Goal: Task Accomplishment & Management: Use online tool/utility

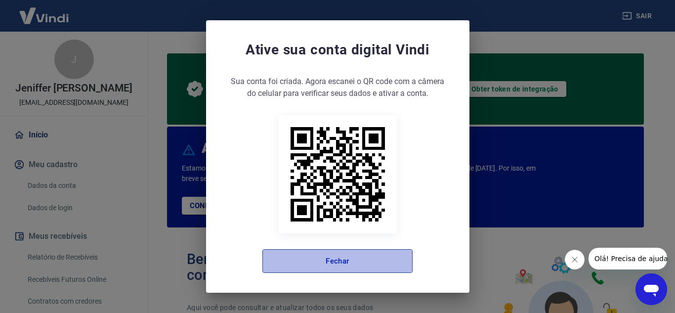
click at [337, 261] on button "Fechar" at bounding box center [337, 261] width 150 height 24
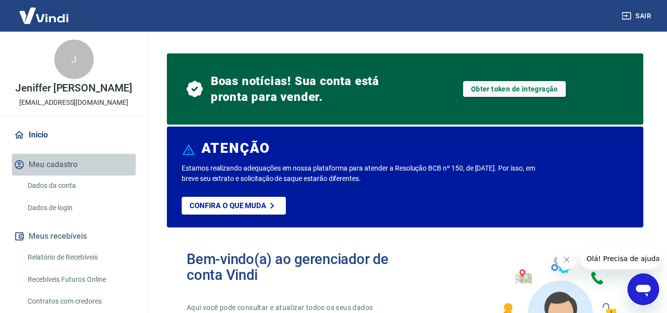
click at [80, 175] on button "Meu cadastro" at bounding box center [74, 165] width 124 height 22
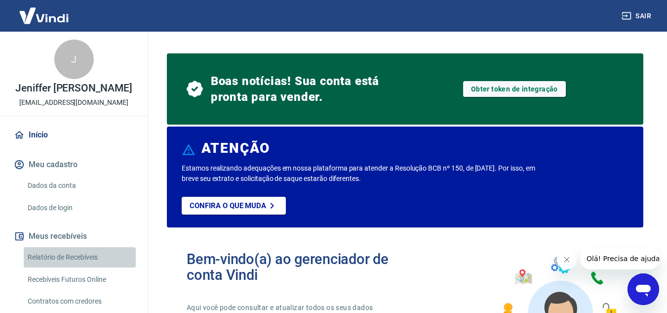
click at [83, 259] on link "Relatório de Recebíveis" at bounding box center [80, 257] width 112 height 20
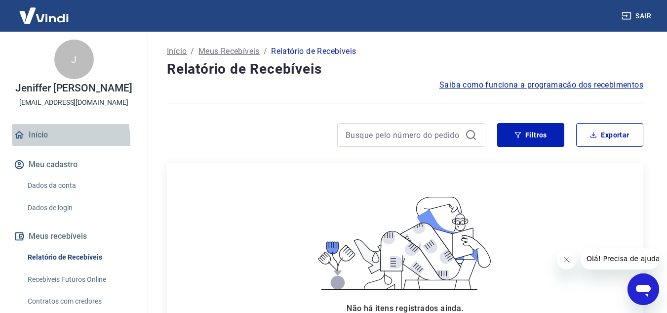
click at [45, 146] on link "Início" at bounding box center [74, 135] width 124 height 22
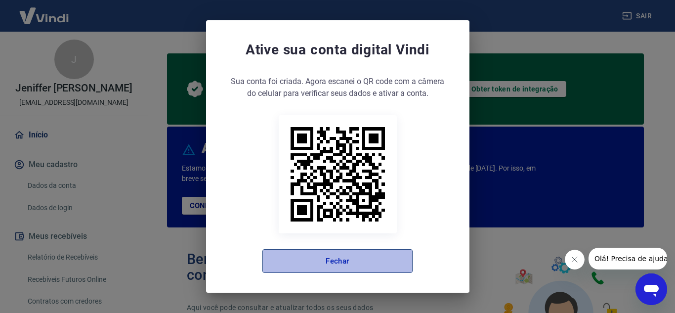
click at [397, 271] on button "Fechar" at bounding box center [337, 261] width 150 height 24
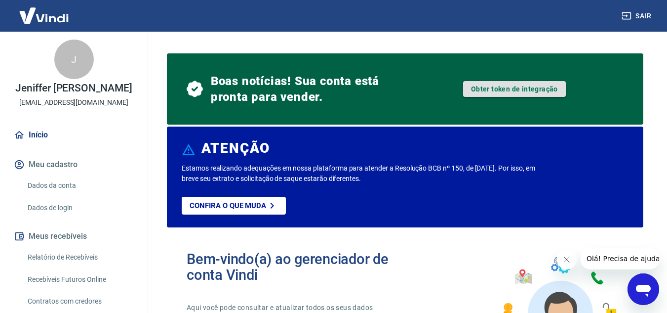
drag, startPoint x: 497, startPoint y: 76, endPoint x: 500, endPoint y: 87, distance: 11.4
click at [500, 87] on div "Obter token de integração" at bounding box center [514, 88] width 126 height 47
click at [500, 87] on link "Obter token de integração" at bounding box center [514, 89] width 103 height 16
